Goal: Check status

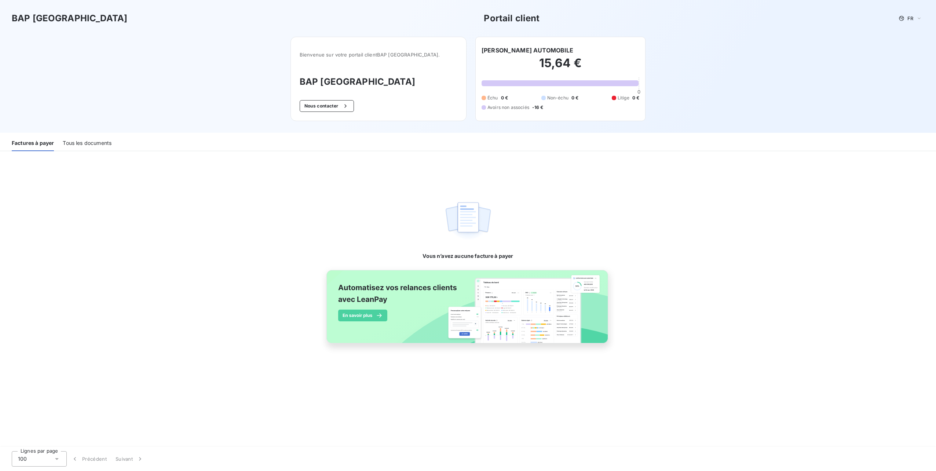
click at [47, 143] on div "Factures à payer" at bounding box center [33, 143] width 42 height 15
click at [86, 139] on div "Tous les documents" at bounding box center [87, 143] width 49 height 15
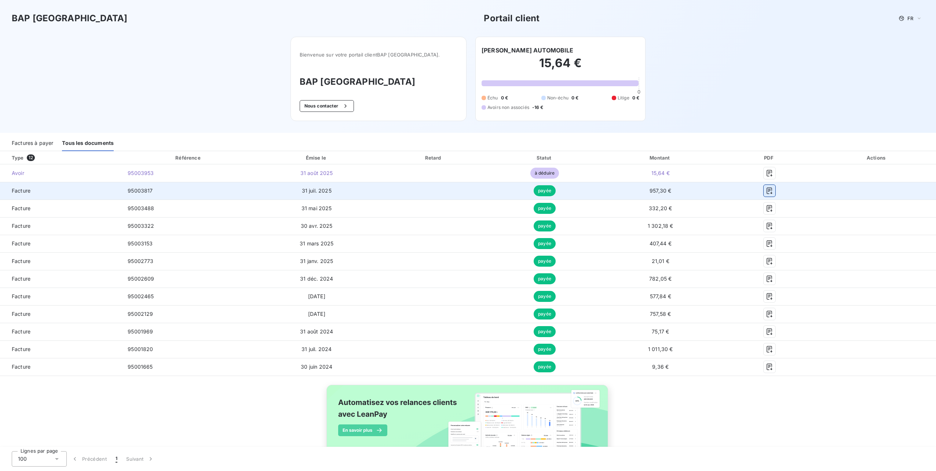
click at [768, 189] on button "button" at bounding box center [769, 191] width 12 height 12
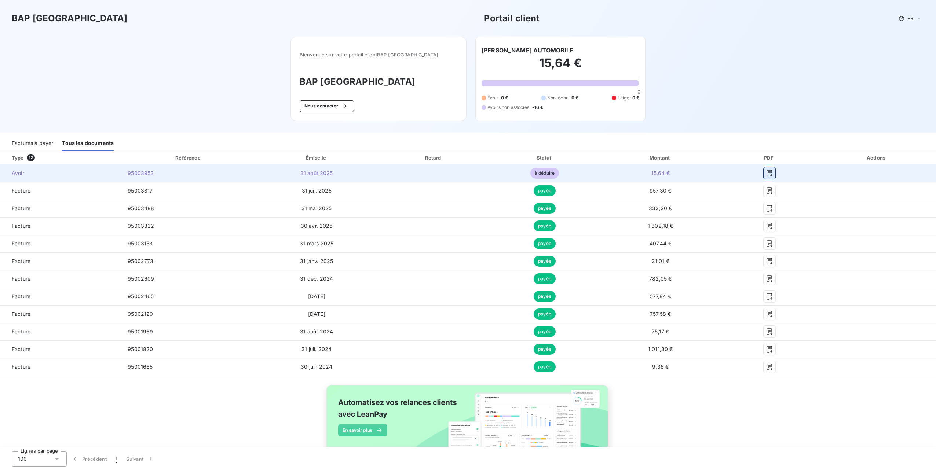
click at [766, 172] on icon "button" at bounding box center [768, 173] width 5 height 7
click at [766, 171] on icon "button" at bounding box center [768, 173] width 5 height 7
click at [539, 172] on span "à déduire" at bounding box center [544, 173] width 29 height 11
click at [766, 173] on icon "button" at bounding box center [769, 172] width 7 height 7
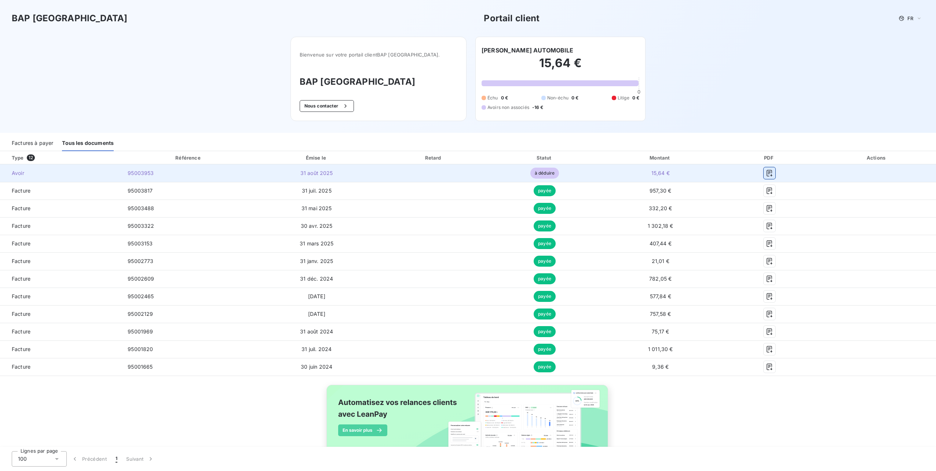
click at [766, 173] on icon "button" at bounding box center [769, 172] width 7 height 7
click at [766, 175] on icon "button" at bounding box center [769, 172] width 7 height 7
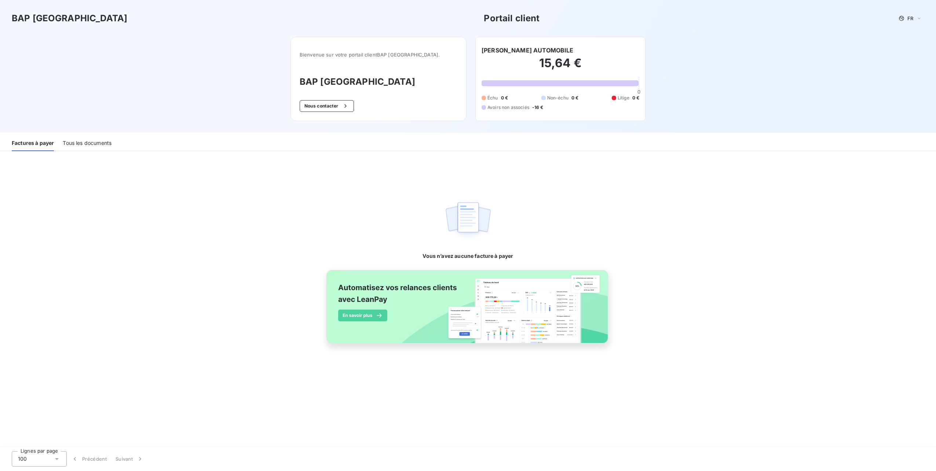
click at [80, 143] on div "Tous les documents" at bounding box center [87, 143] width 49 height 15
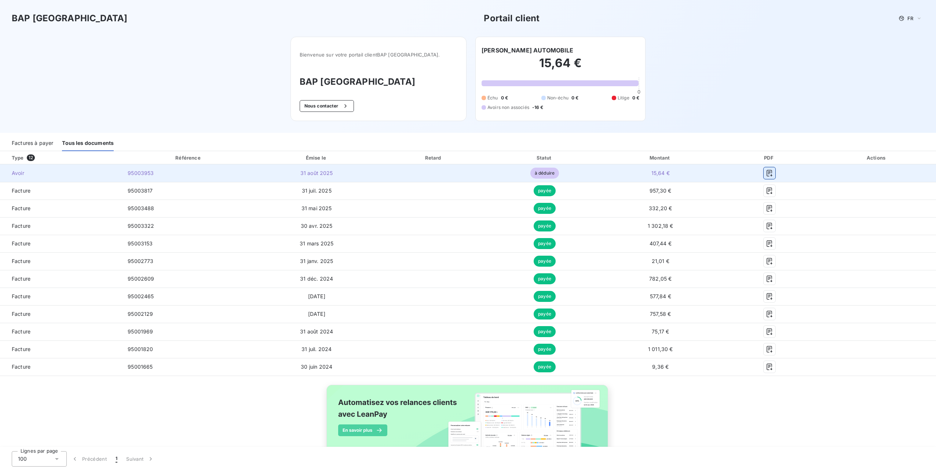
click at [766, 172] on icon "button" at bounding box center [769, 172] width 7 height 7
